Goal: Check status: Check status

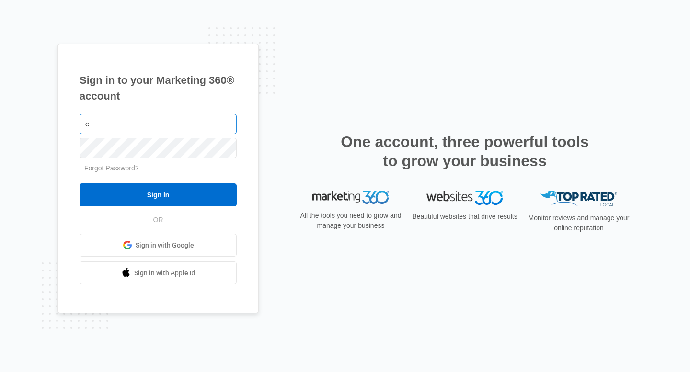
type input "[PERSON_NAME][EMAIL_ADDRESS][DOMAIN_NAME]"
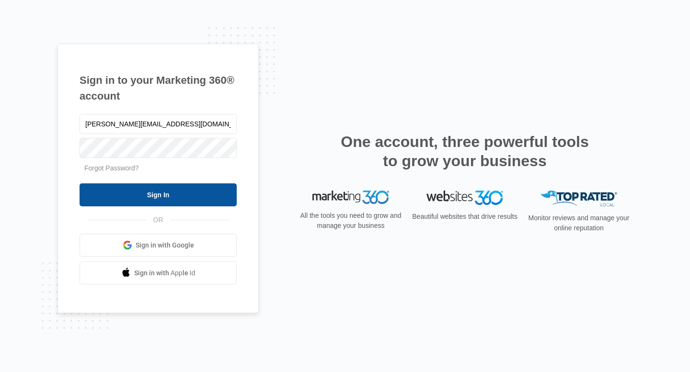
click at [188, 193] on input "Sign In" at bounding box center [158, 194] width 157 height 23
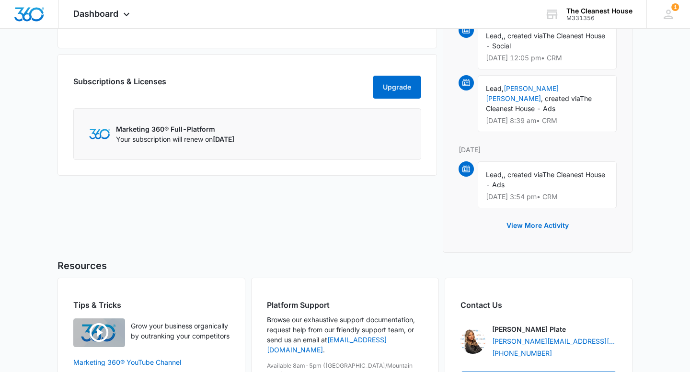
scroll to position [713, 0]
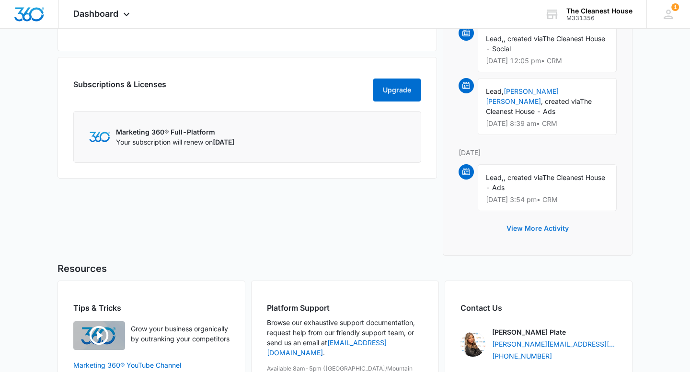
click at [548, 221] on button "View More Activity" at bounding box center [537, 228] width 81 height 23
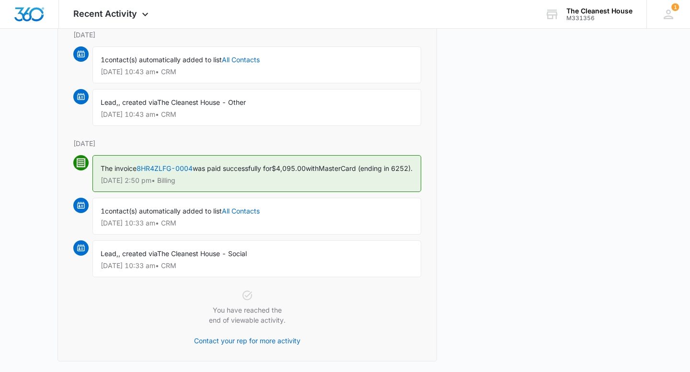
scroll to position [1825, 0]
